Goal: Navigation & Orientation: Find specific page/section

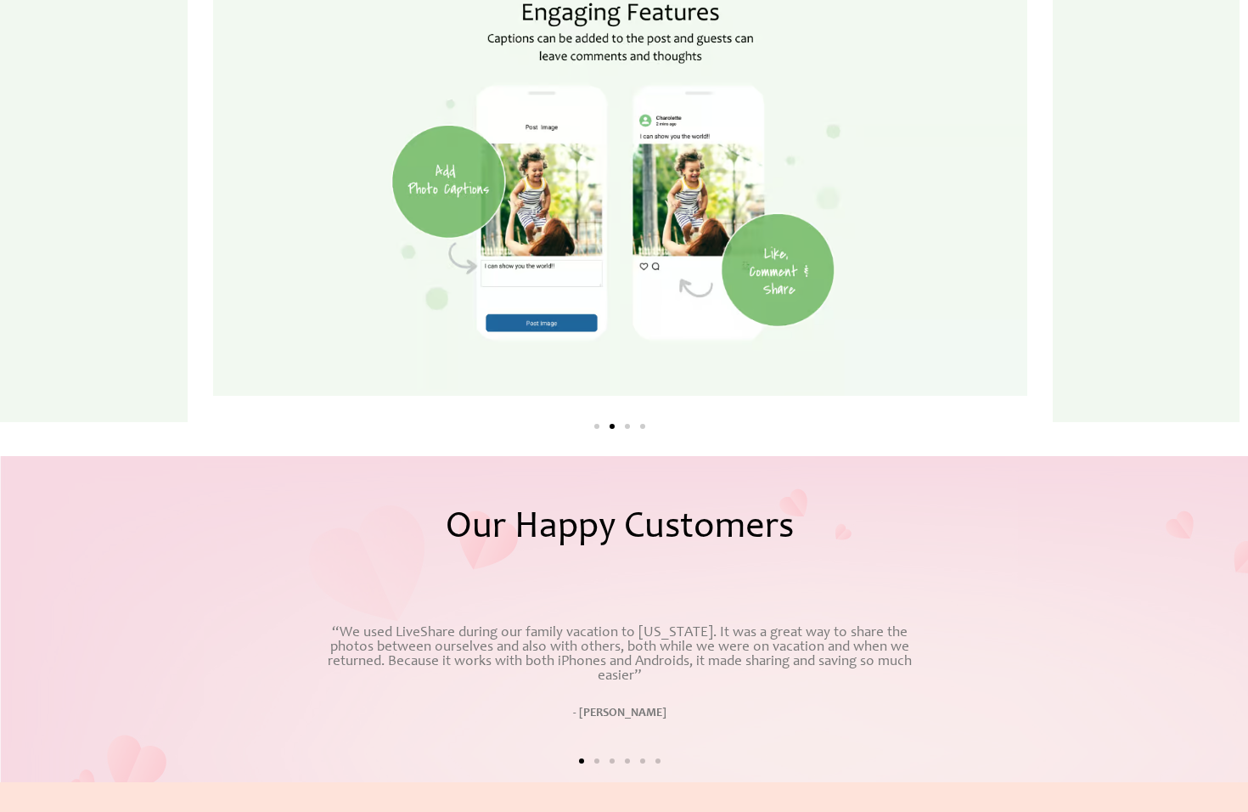
scroll to position [2777, 0]
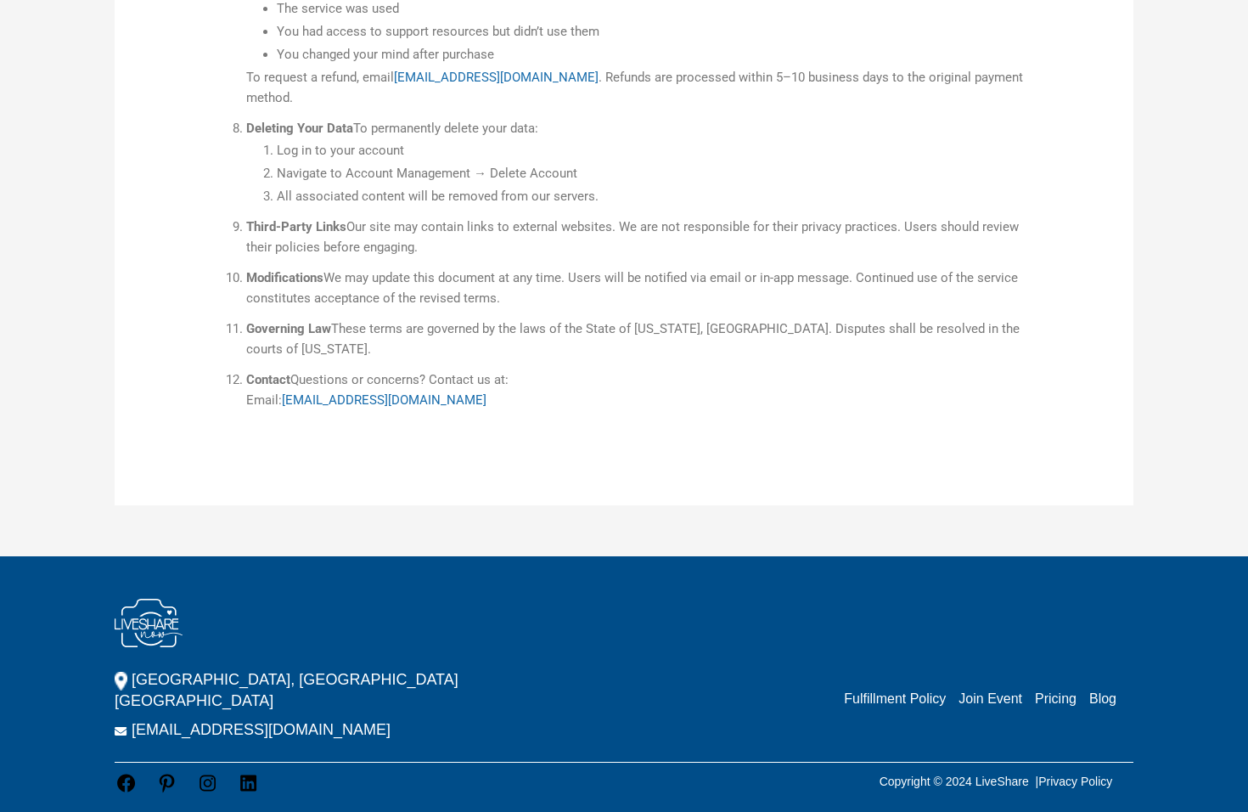
scroll to position [1427, 0]
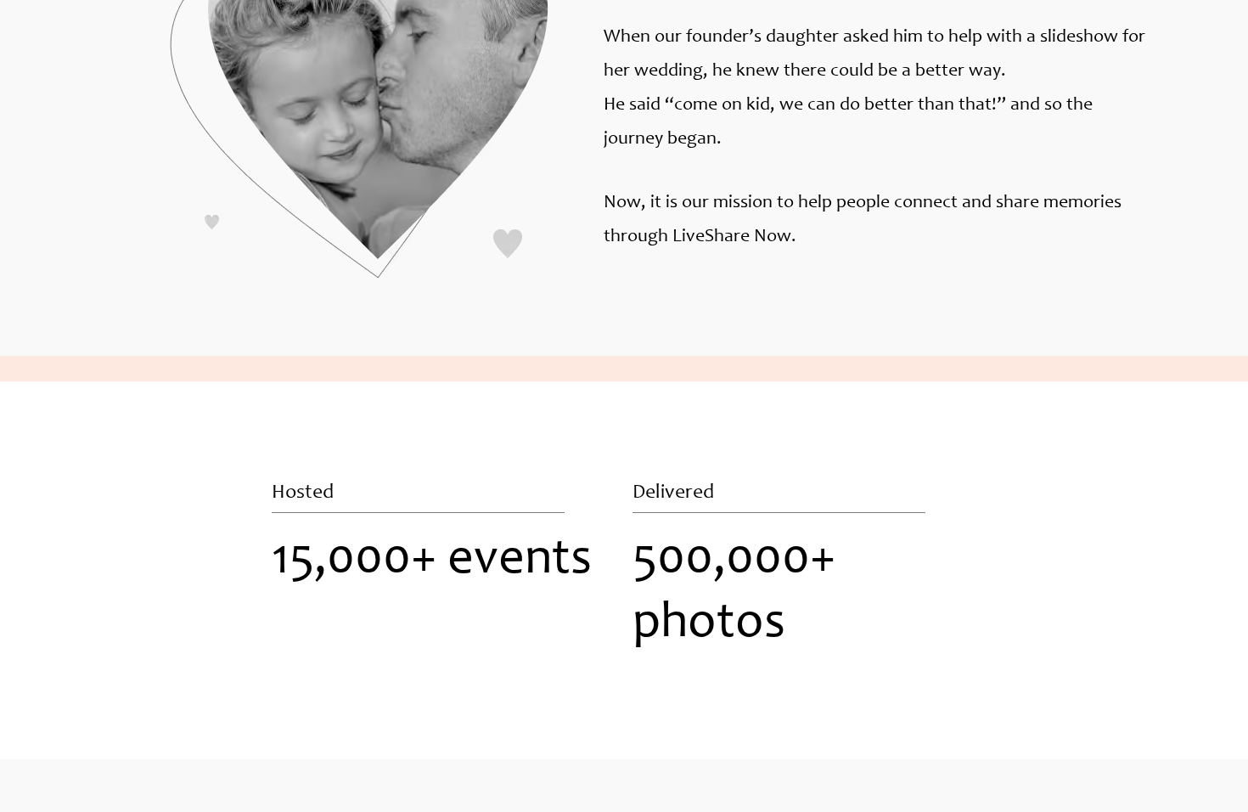
scroll to position [2042, 0]
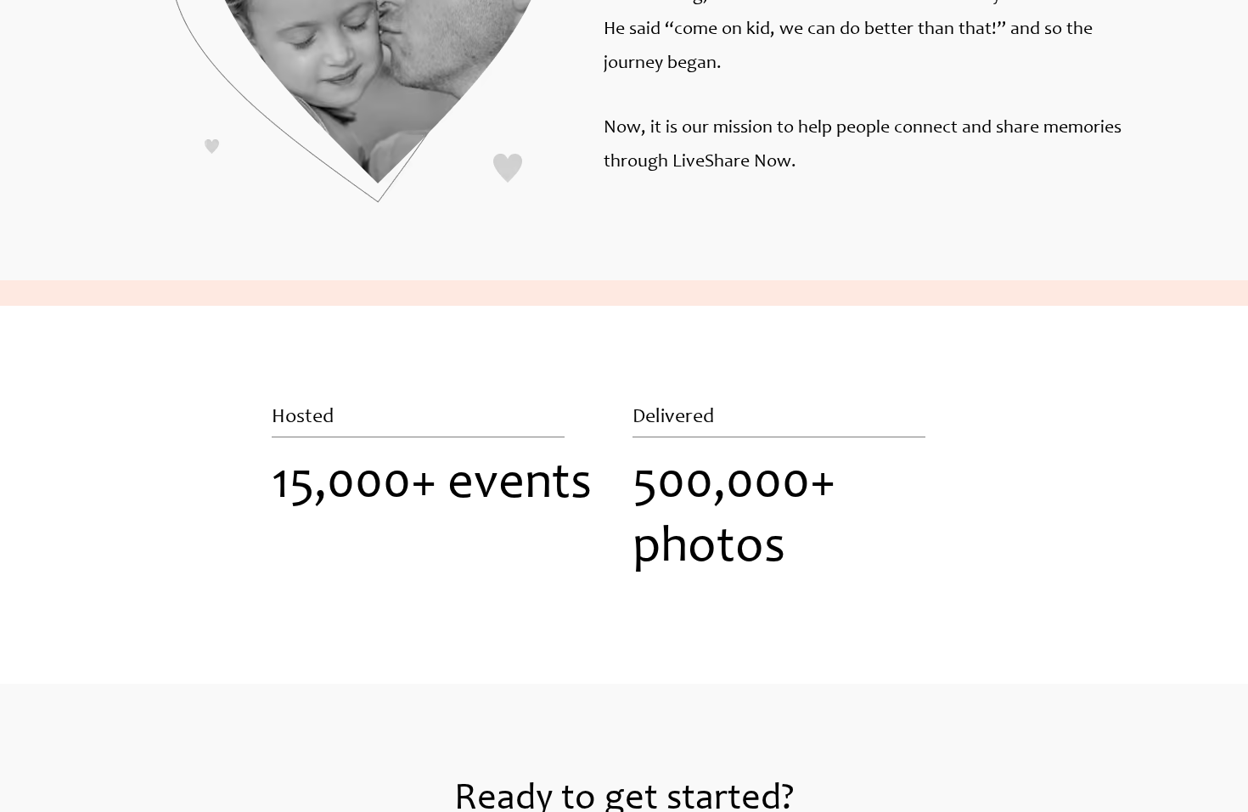
scroll to position [1967, 0]
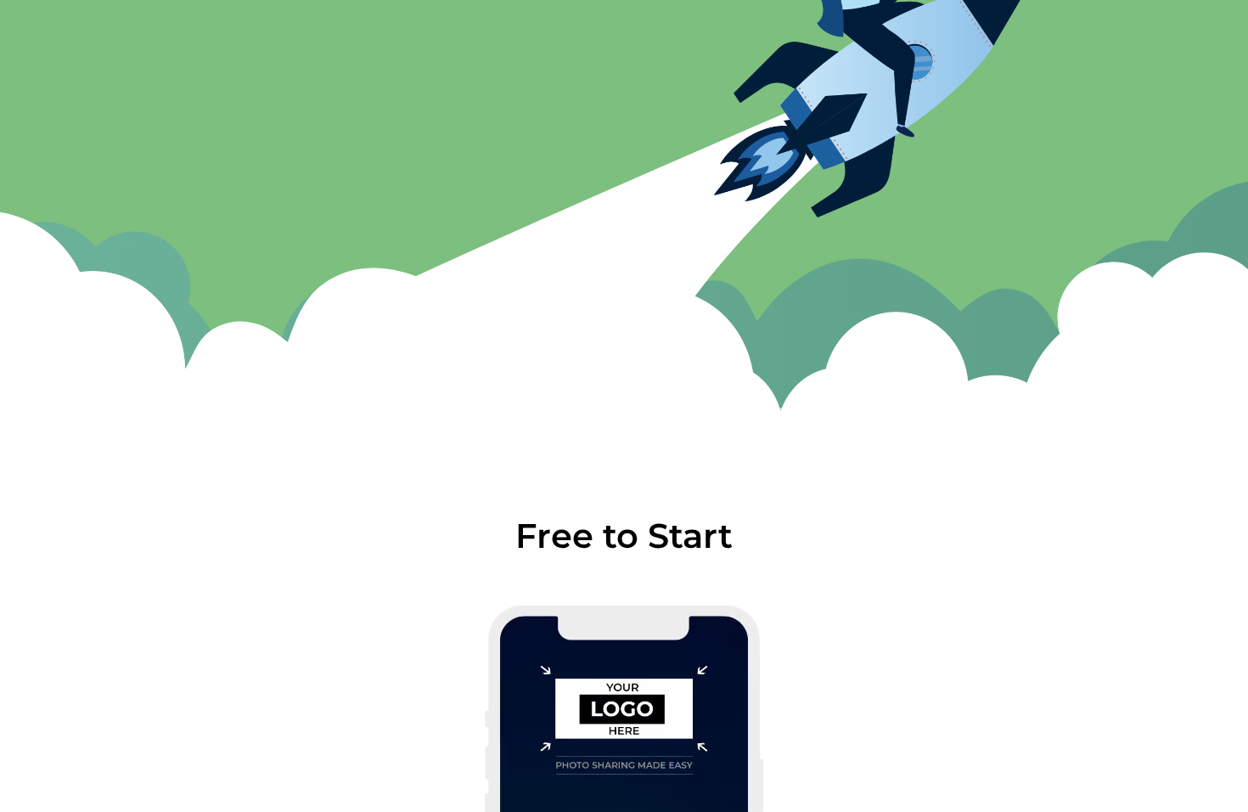
scroll to position [1552, 0]
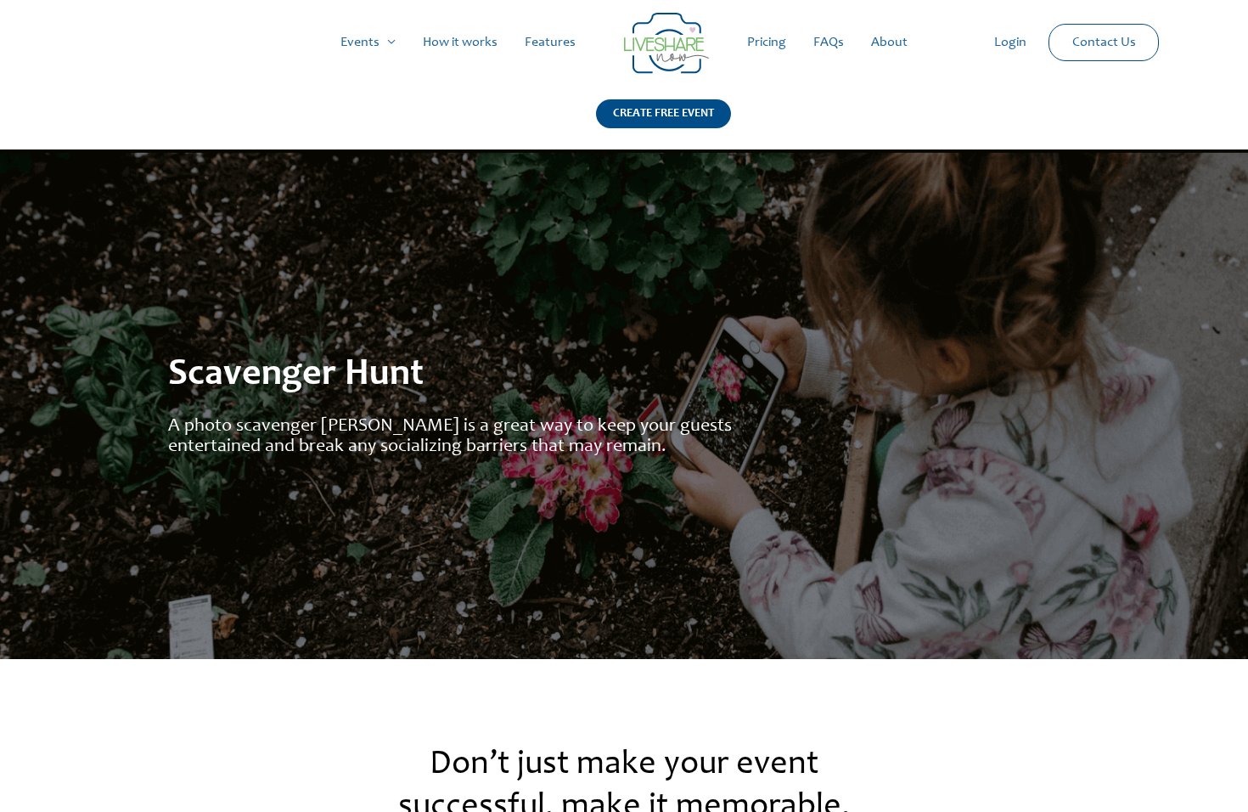
scroll to position [1552, 0]
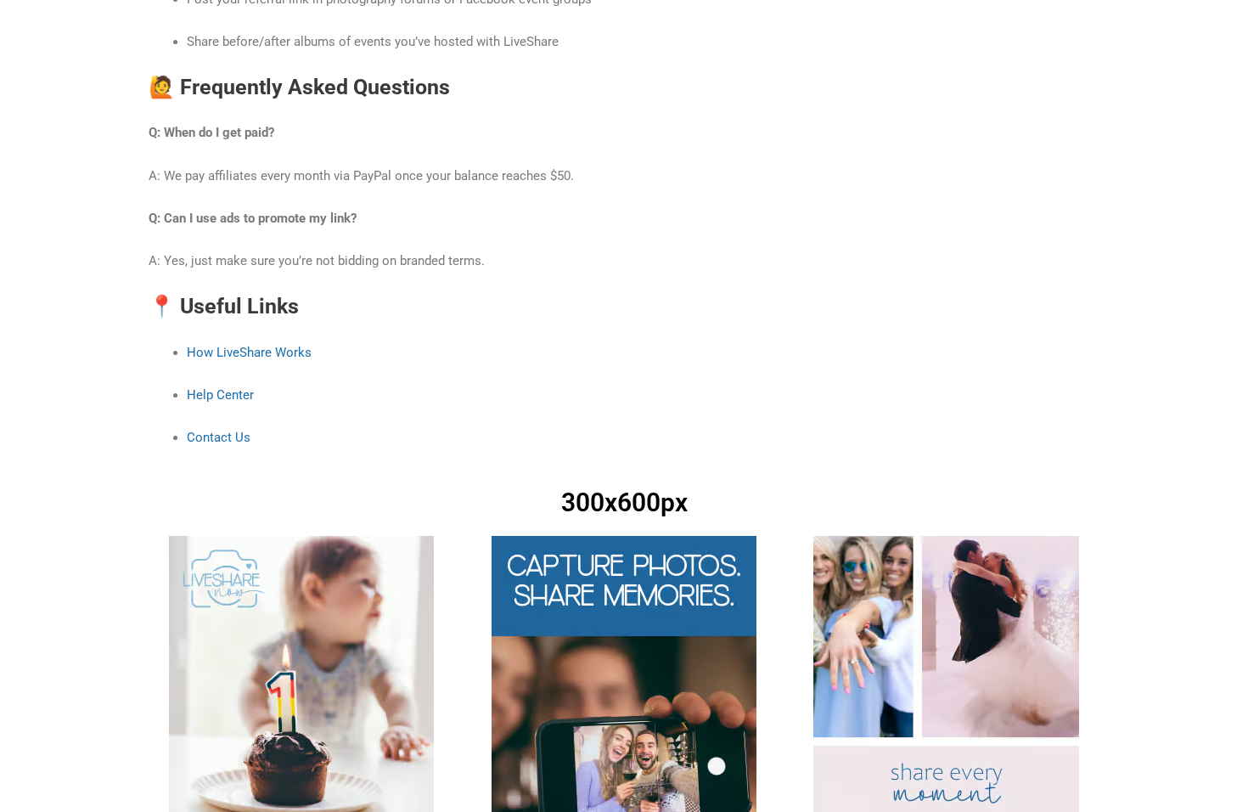
scroll to position [2329, 0]
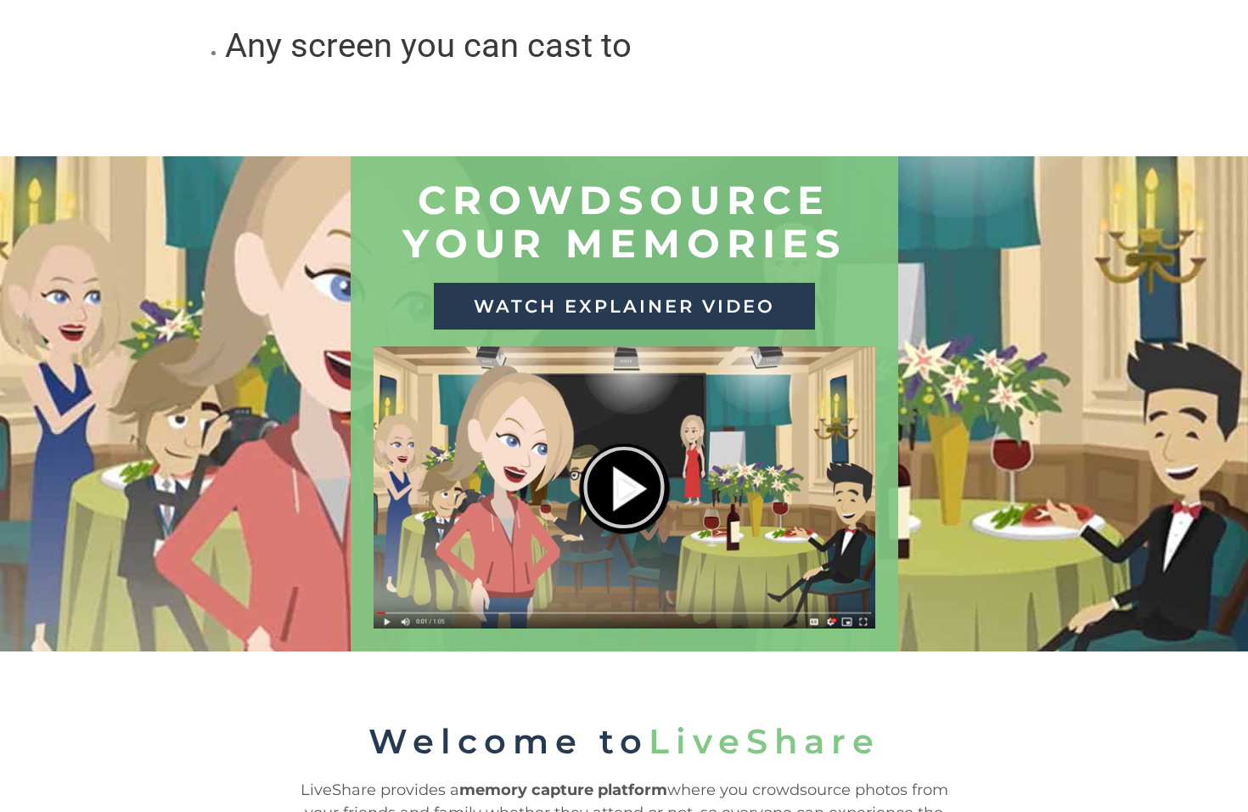
scroll to position [2239, 0]
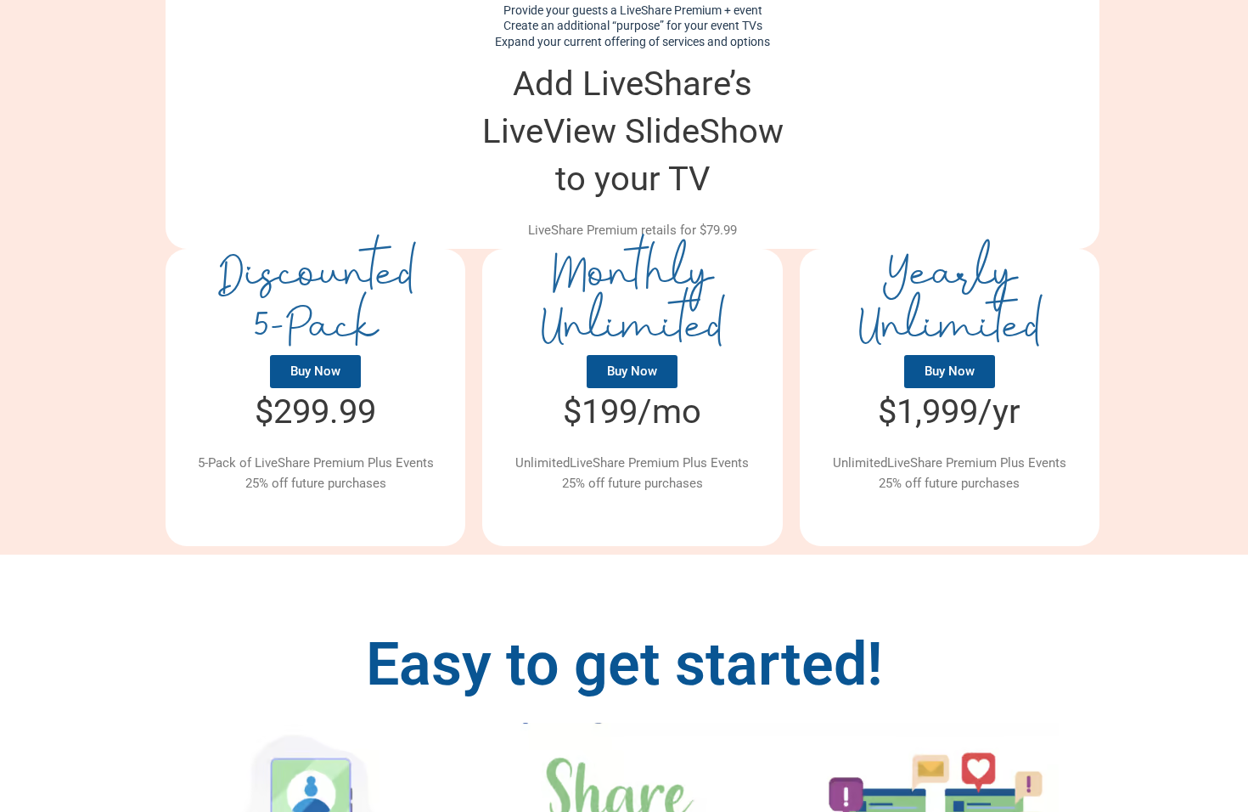
scroll to position [1552, 0]
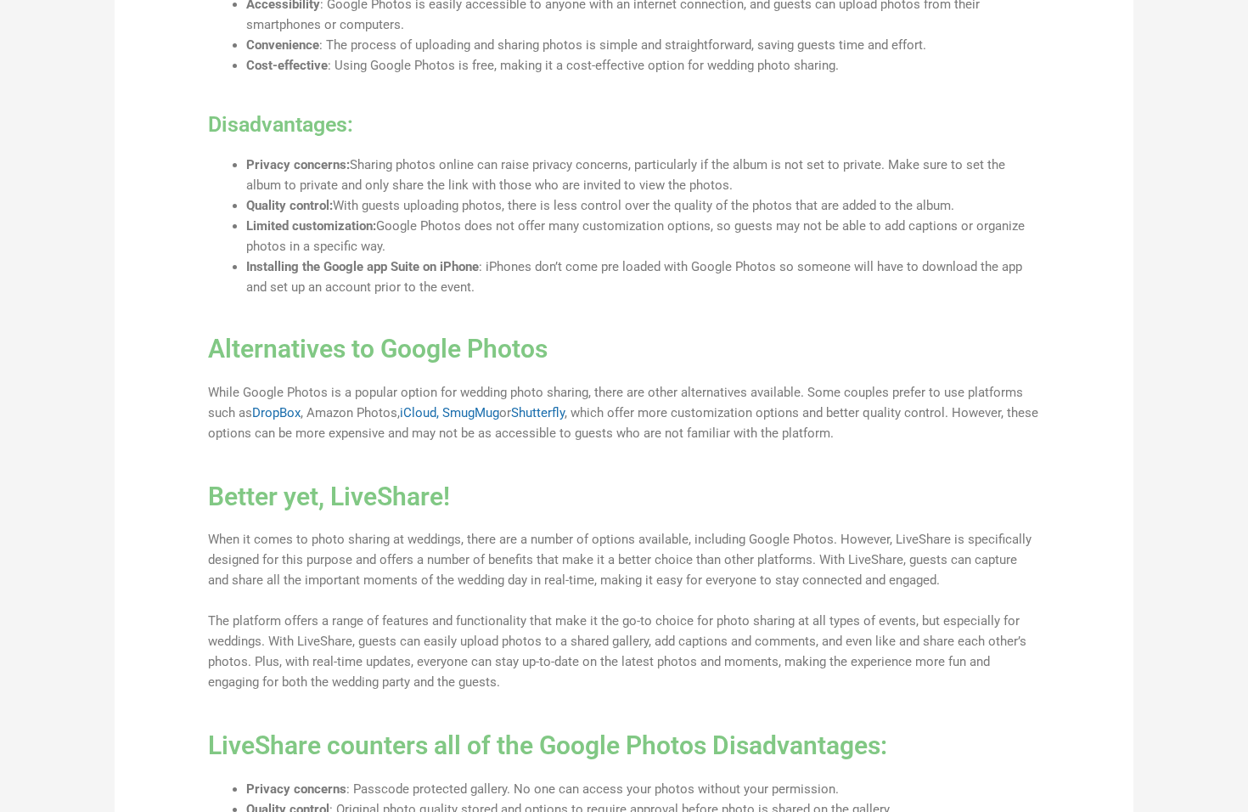
scroll to position [2325, 0]
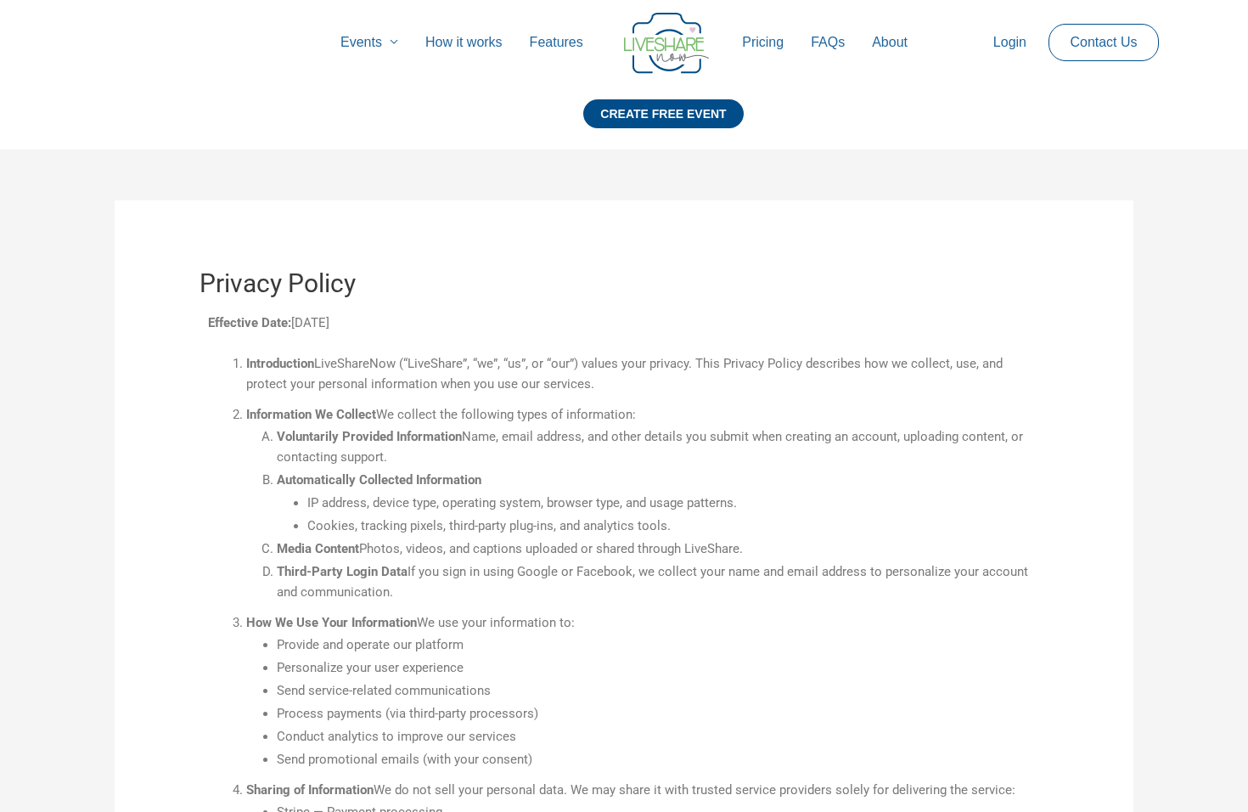
scroll to position [1164, 0]
